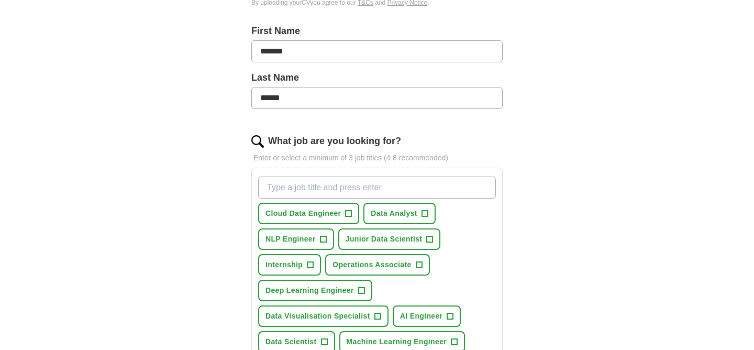
scroll to position [322, 0]
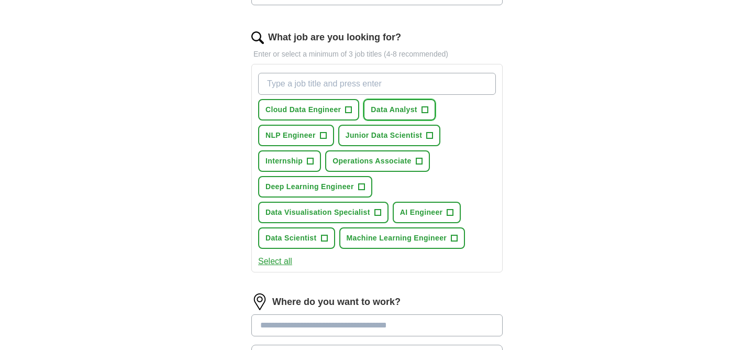
click at [423, 110] on span "+" at bounding box center [425, 110] width 6 height 8
click at [429, 137] on span "+" at bounding box center [430, 135] width 6 height 8
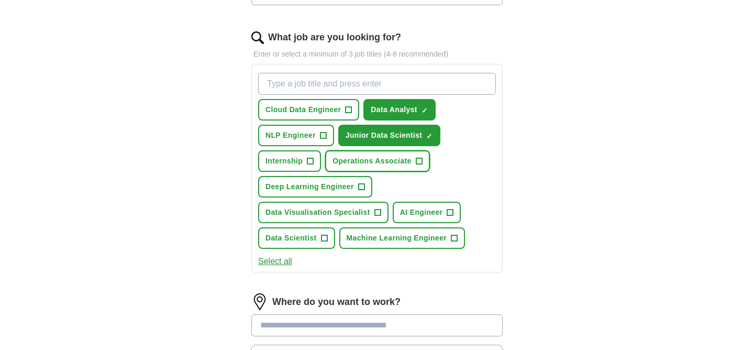
click at [419, 167] on button "Operations Associate +" at bounding box center [377, 160] width 104 height 21
click at [275, 260] on button "Select all" at bounding box center [275, 261] width 34 height 13
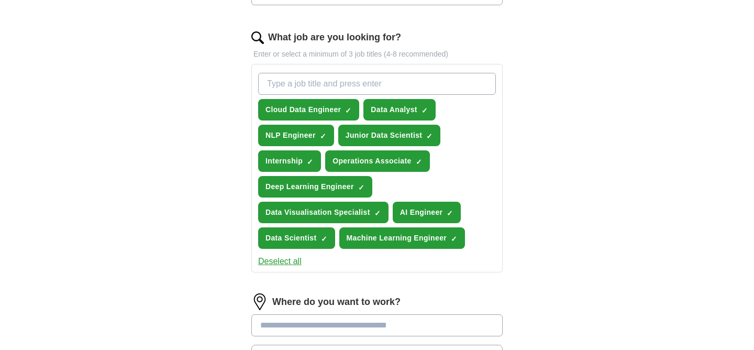
click at [278, 267] on button "Deselect all" at bounding box center [279, 261] width 43 height 13
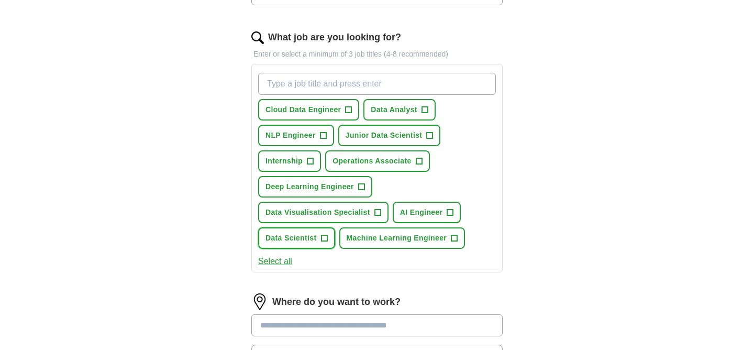
click at [320, 242] on button "Data Scientist +" at bounding box center [296, 237] width 77 height 21
click at [451, 239] on span "+" at bounding box center [454, 238] width 6 height 8
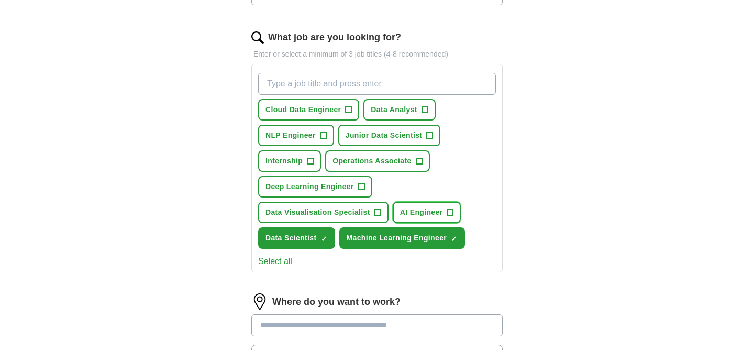
click at [449, 211] on span "+" at bounding box center [450, 212] width 6 height 8
click at [418, 112] on button "Data Analyst +" at bounding box center [400, 109] width 72 height 21
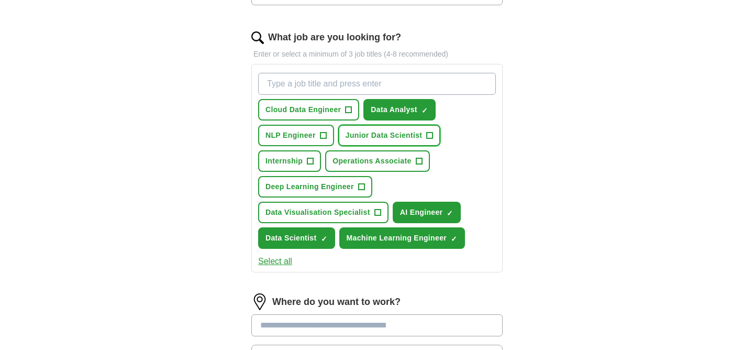
click at [427, 133] on span "+" at bounding box center [430, 135] width 6 height 8
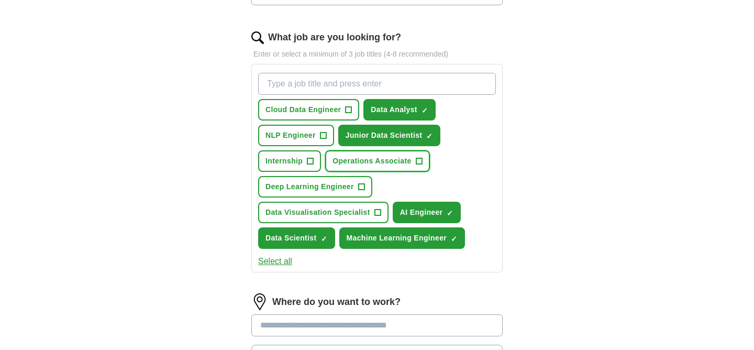
click at [426, 159] on button "Operations Associate +" at bounding box center [377, 160] width 104 height 21
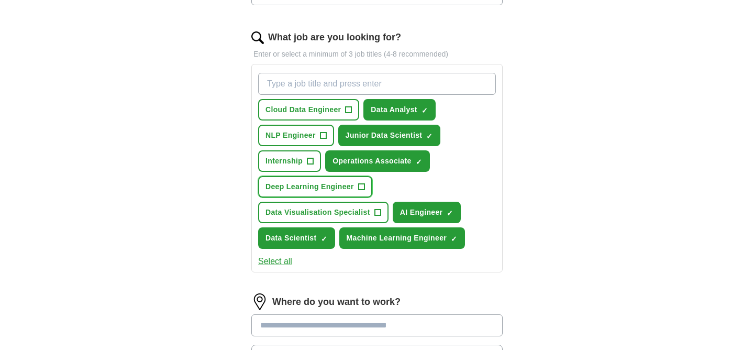
click at [346, 188] on span "Deep Learning Engineer" at bounding box center [310, 186] width 89 height 11
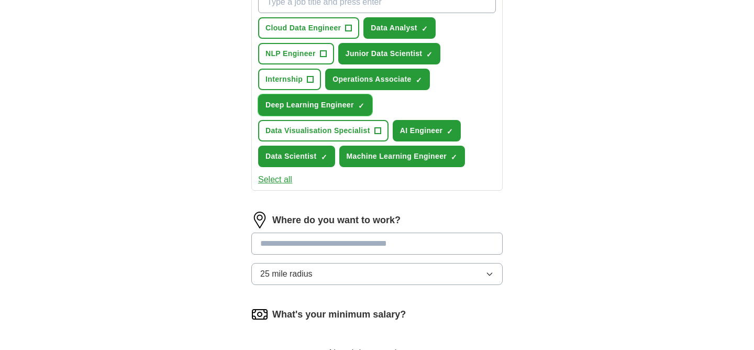
scroll to position [503, 0]
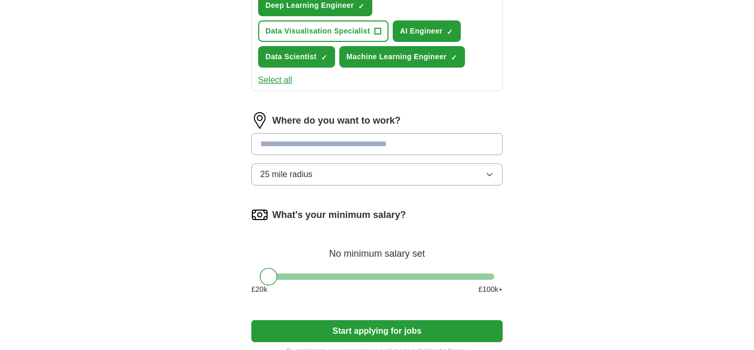
click at [337, 138] on input "text" at bounding box center [376, 144] width 251 height 22
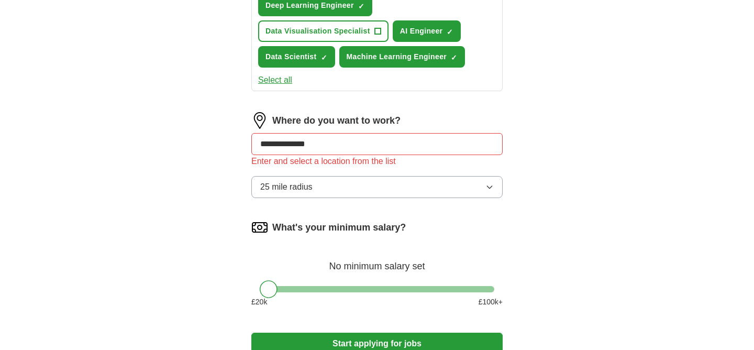
click at [338, 144] on input "**********" at bounding box center [376, 144] width 251 height 22
drag, startPoint x: 338, startPoint y: 144, endPoint x: 222, endPoint y: 144, distance: 116.3
type input "**********"
type input "*"
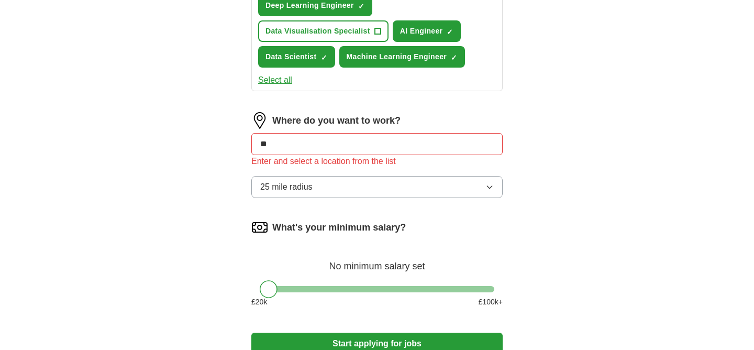
type input "***"
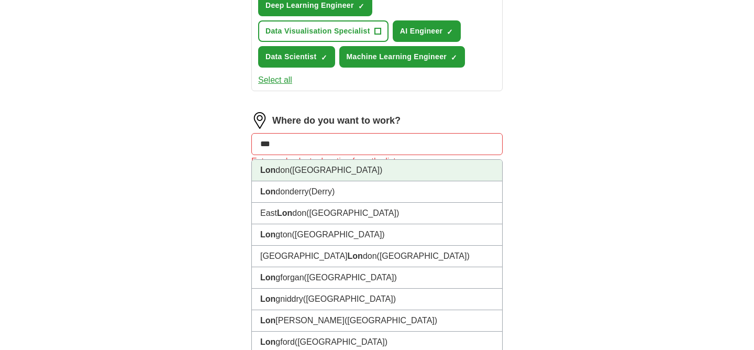
click at [266, 170] on strong "Lon" at bounding box center [267, 170] width 15 height 9
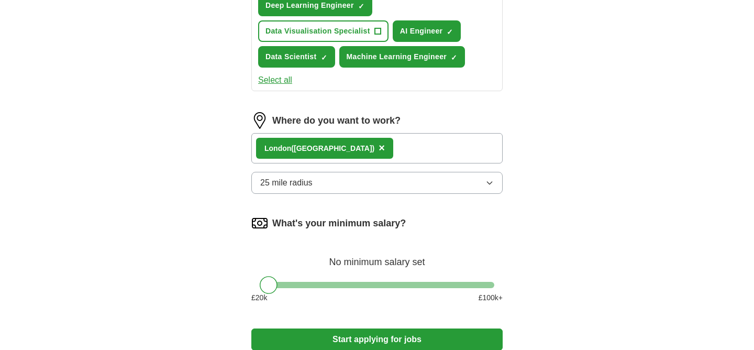
click at [350, 151] on div "Lon don ([GEOGRAPHIC_DATA]) ×" at bounding box center [376, 148] width 251 height 30
click at [343, 140] on div "Lon don ([GEOGRAPHIC_DATA]) ×" at bounding box center [376, 148] width 251 height 30
click at [343, 188] on button "25 mile radius" at bounding box center [376, 183] width 251 height 22
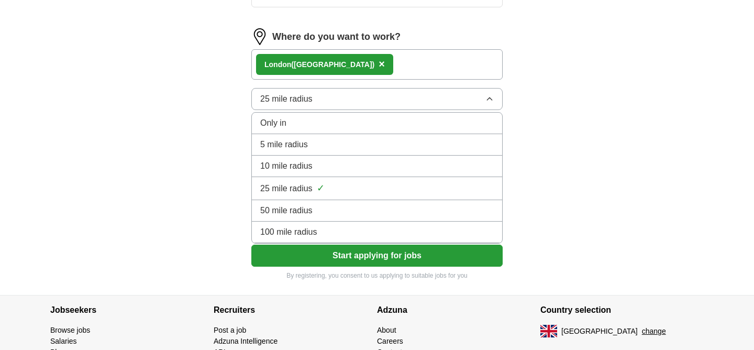
scroll to position [587, 0]
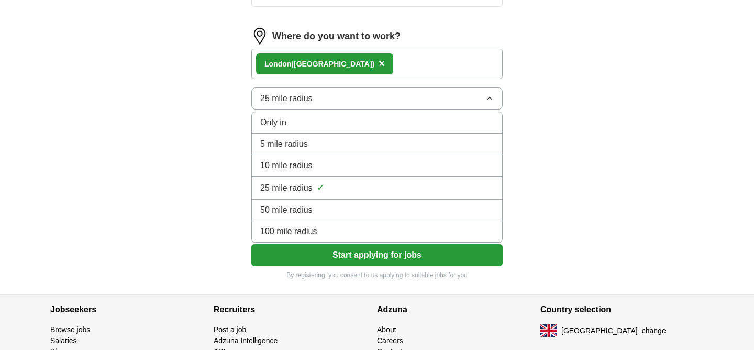
click at [331, 236] on div "100 mile radius" at bounding box center [377, 231] width 234 height 13
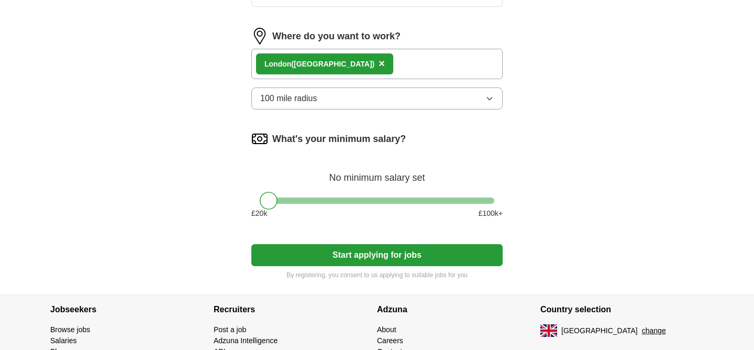
click at [343, 259] on button "Start applying for jobs" at bounding box center [376, 255] width 251 height 22
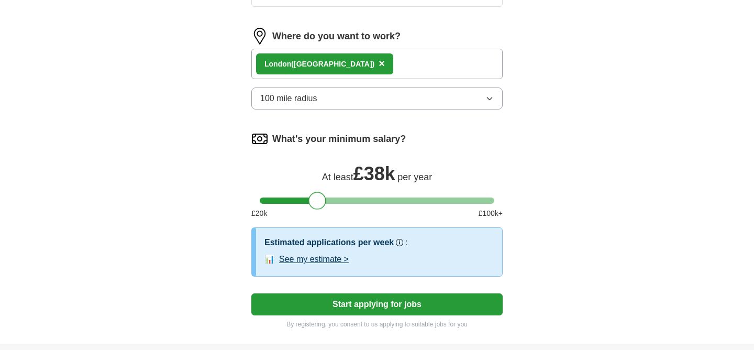
drag, startPoint x: 269, startPoint y: 202, endPoint x: 317, endPoint y: 202, distance: 48.2
click at [317, 202] on div at bounding box center [318, 201] width 18 height 18
drag, startPoint x: 317, startPoint y: 203, endPoint x: 310, endPoint y: 203, distance: 7.3
click at [310, 203] on div at bounding box center [310, 201] width 18 height 18
click at [337, 302] on button "Start applying for jobs" at bounding box center [376, 304] width 251 height 22
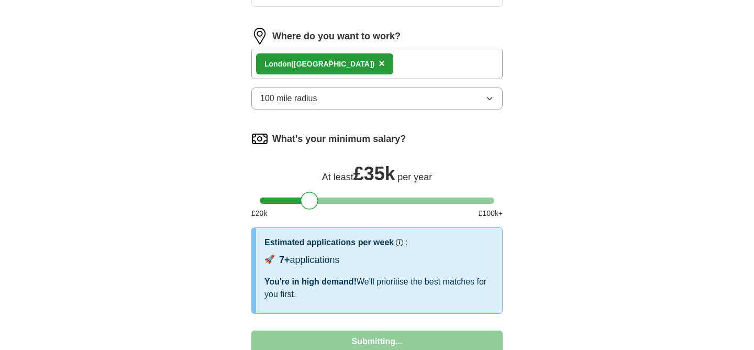
select select "**"
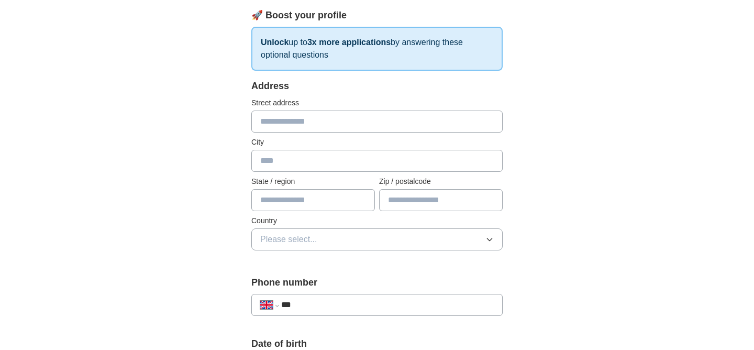
scroll to position [149, 0]
click at [316, 115] on input "text" at bounding box center [376, 121] width 251 height 22
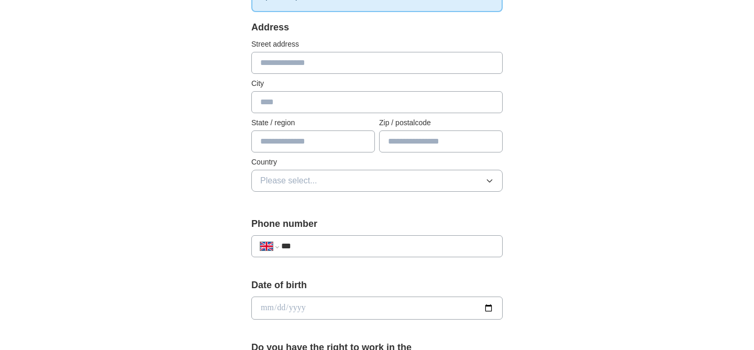
scroll to position [219, 0]
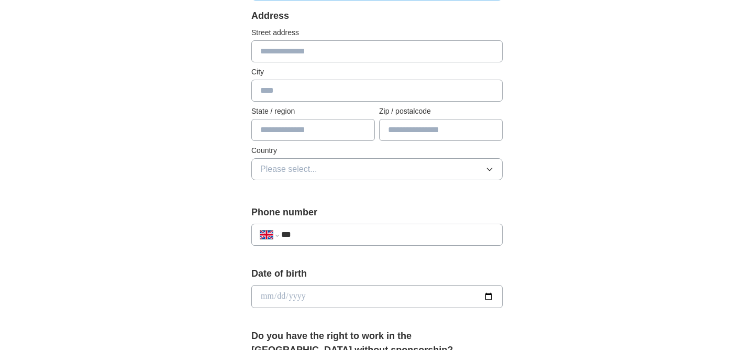
click at [333, 237] on input "***" at bounding box center [387, 234] width 213 height 13
type input "**********"
type input "******"
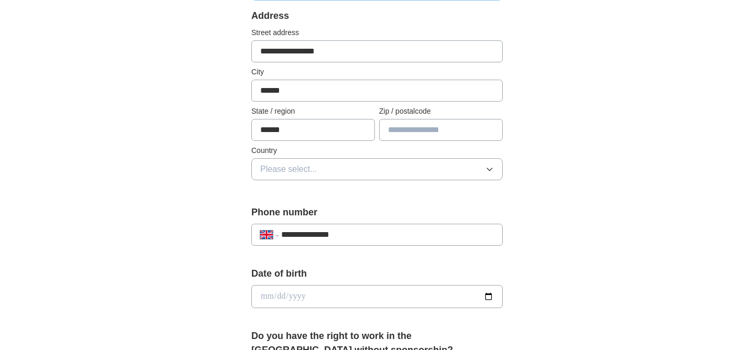
type input "*******"
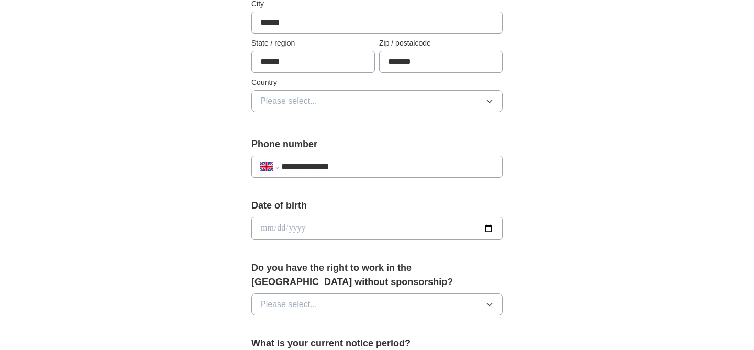
scroll to position [328, 0]
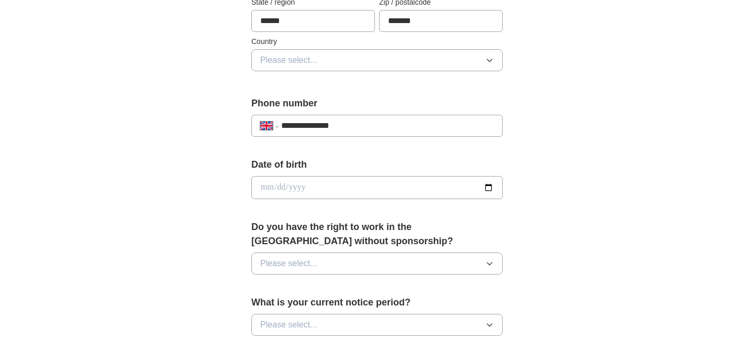
click at [349, 65] on button "Please select..." at bounding box center [376, 60] width 251 height 22
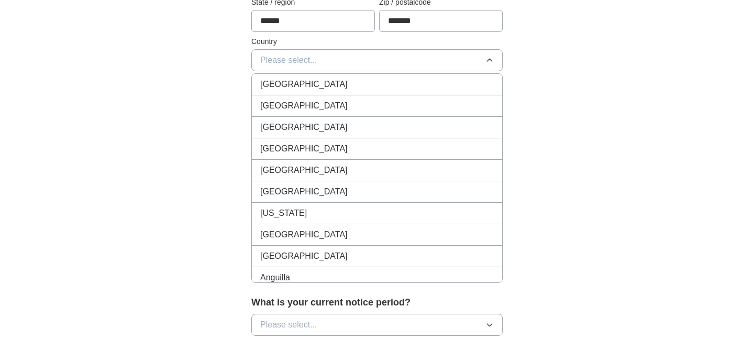
click at [349, 84] on div "[GEOGRAPHIC_DATA]" at bounding box center [377, 84] width 234 height 13
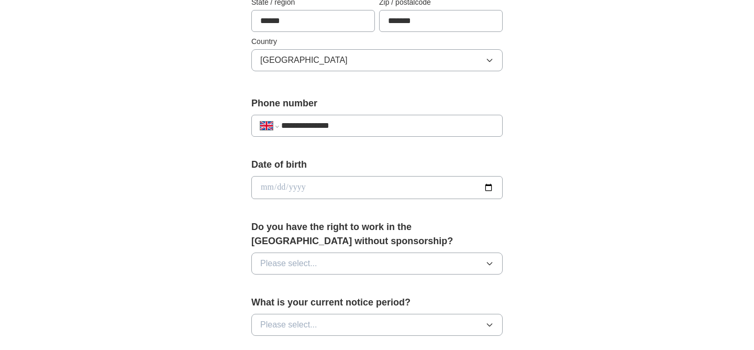
scroll to position [385, 0]
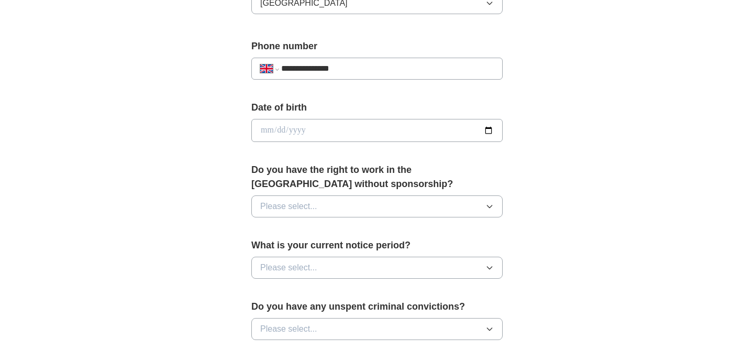
click at [336, 208] on button "Please select..." at bounding box center [376, 206] width 251 height 22
click at [336, 226] on div "Yes" at bounding box center [377, 230] width 234 height 13
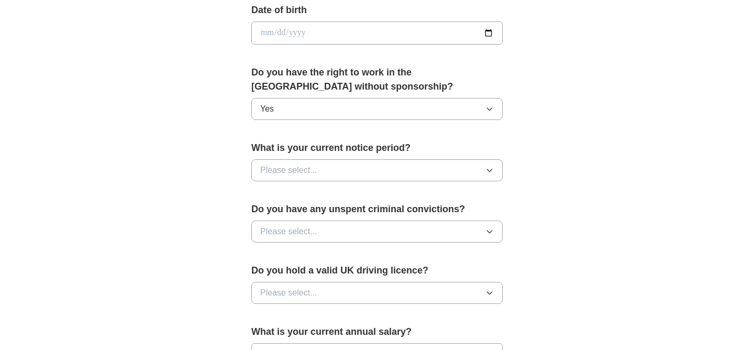
scroll to position [483, 0]
click at [334, 97] on div "Do you have the right to work in the [GEOGRAPHIC_DATA] without sponsorship? Yes" at bounding box center [376, 96] width 251 height 63
click at [334, 108] on button "Yes" at bounding box center [376, 108] width 251 height 22
click at [206, 197] on div "**********" at bounding box center [377, 19] width 670 height 940
click at [350, 182] on div "What is your current notice period? Please select..." at bounding box center [376, 164] width 251 height 49
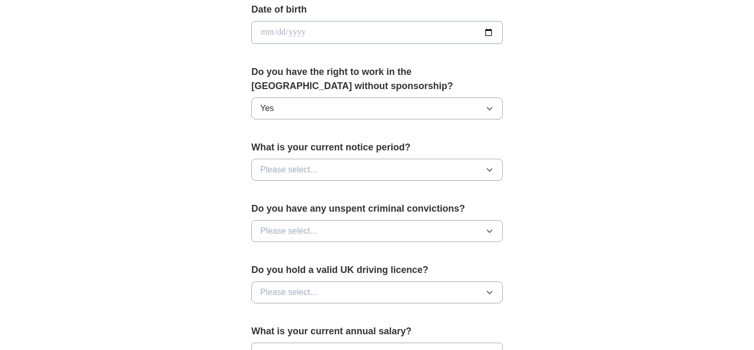
click at [350, 172] on button "Please select..." at bounding box center [376, 170] width 251 height 22
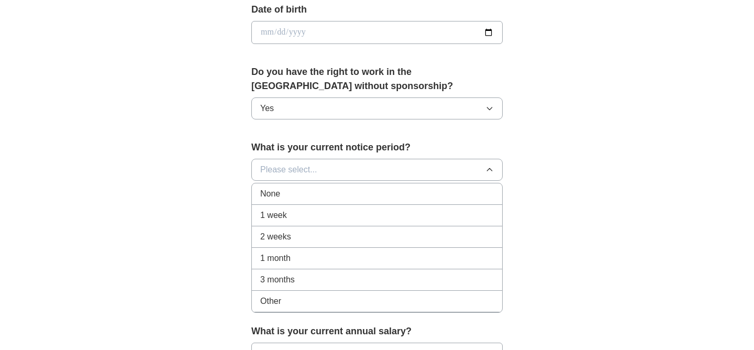
click at [339, 206] on li "1 week" at bounding box center [377, 215] width 250 height 21
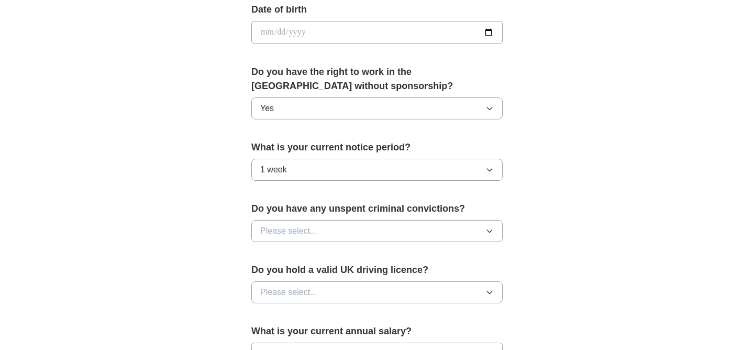
click at [343, 235] on button "Please select..." at bounding box center [376, 231] width 251 height 22
click at [340, 282] on div "No" at bounding box center [377, 276] width 234 height 13
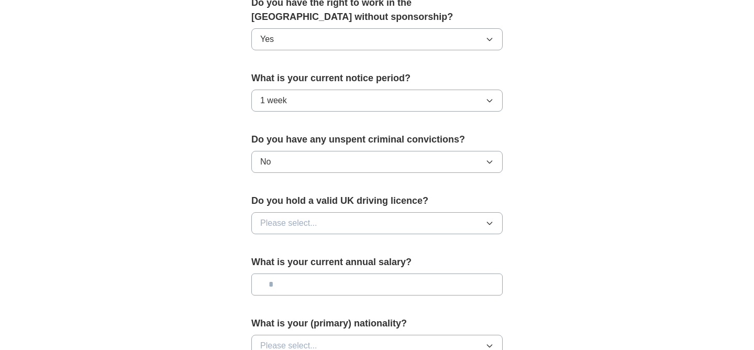
scroll to position [567, 0]
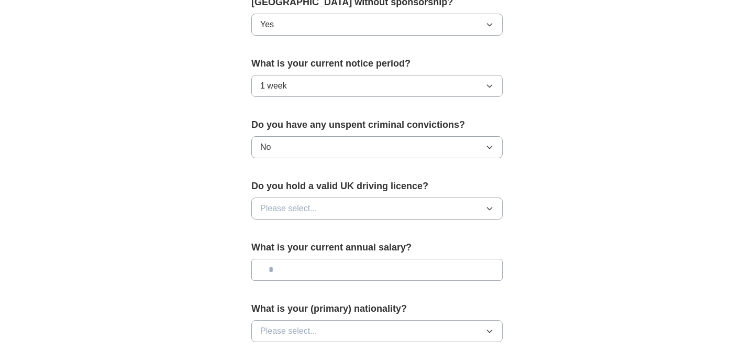
click at [339, 211] on button "Please select..." at bounding box center [376, 208] width 251 height 22
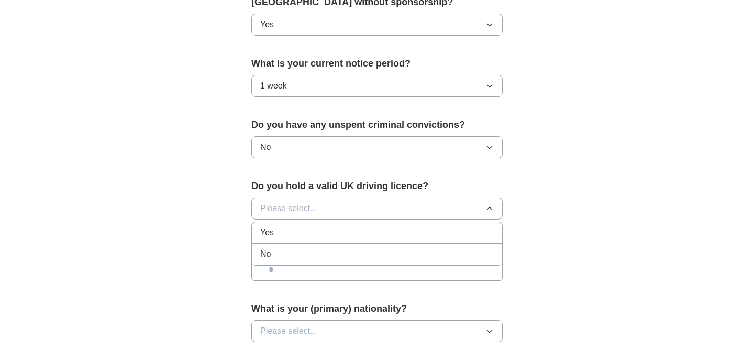
click at [329, 262] on li "No" at bounding box center [377, 254] width 250 height 21
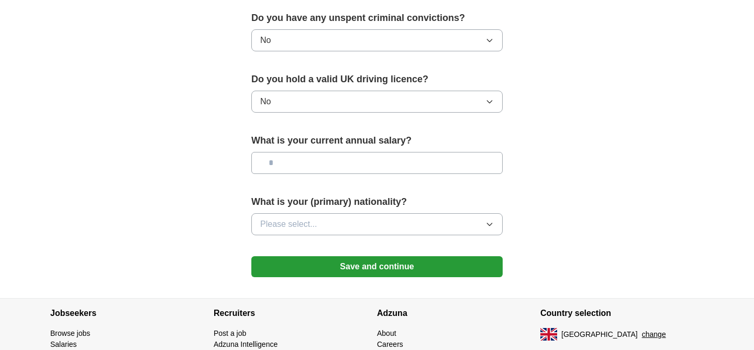
scroll to position [675, 0]
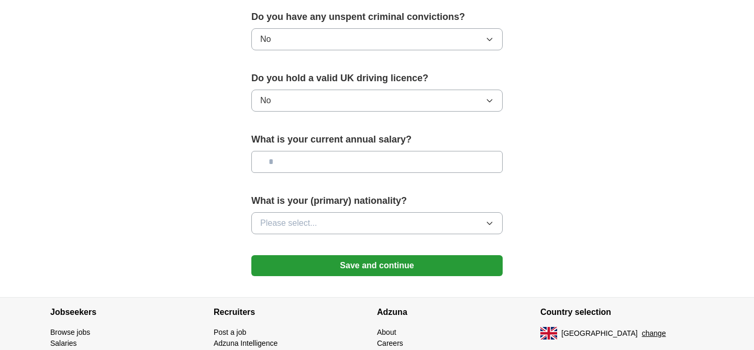
click at [327, 164] on input "text" at bounding box center [376, 162] width 251 height 22
click at [339, 233] on button "Please select..." at bounding box center [376, 223] width 251 height 22
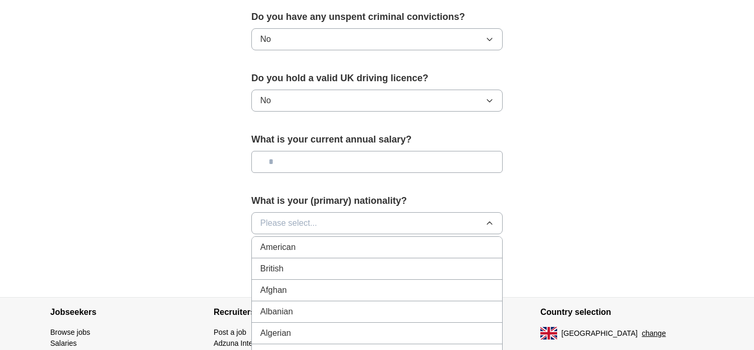
click at [324, 225] on button "Please select..." at bounding box center [376, 223] width 251 height 22
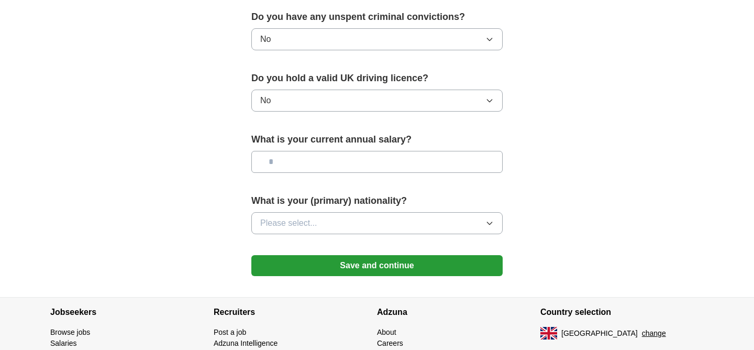
click at [324, 225] on button "Please select..." at bounding box center [376, 223] width 251 height 22
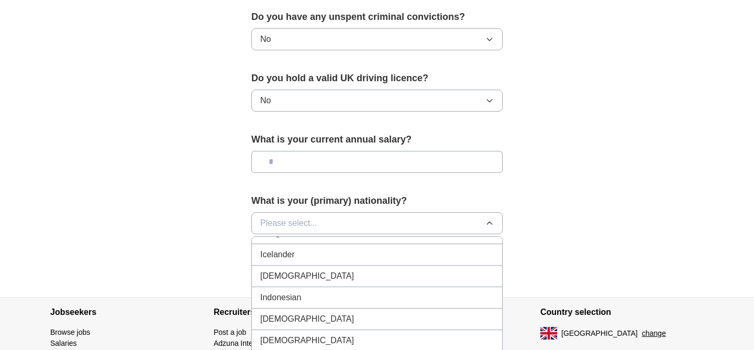
scroll to position [1688, 0]
click at [338, 277] on div "[DEMOGRAPHIC_DATA]" at bounding box center [377, 277] width 234 height 13
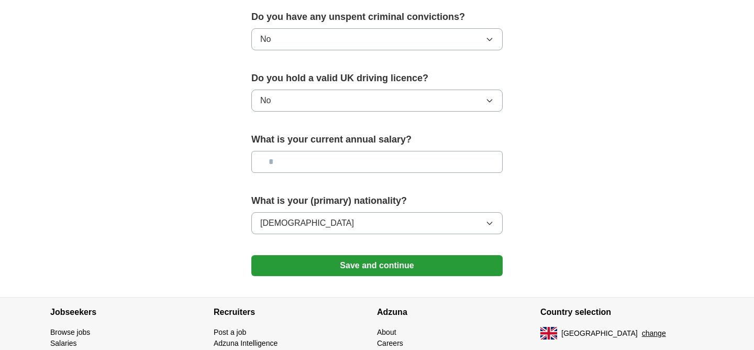
click at [354, 266] on button "Save and continue" at bounding box center [376, 265] width 251 height 21
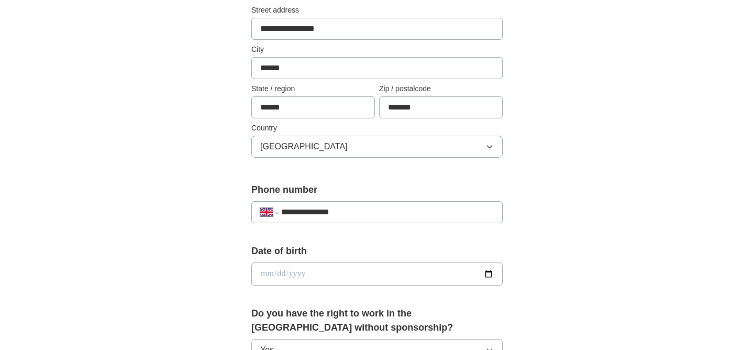
scroll to position [0, 0]
